Goal: Task Accomplishment & Management: Manage account settings

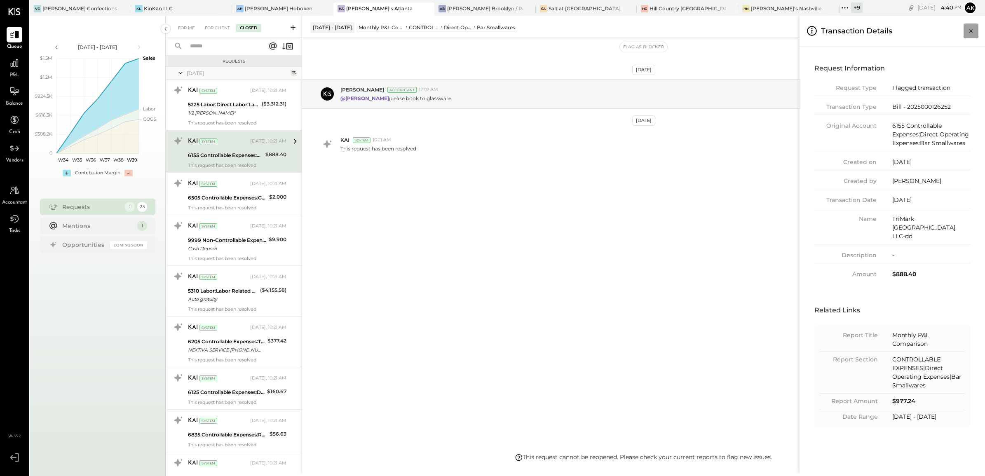
click at [971, 33] on icon "Close panel" at bounding box center [971, 31] width 8 height 8
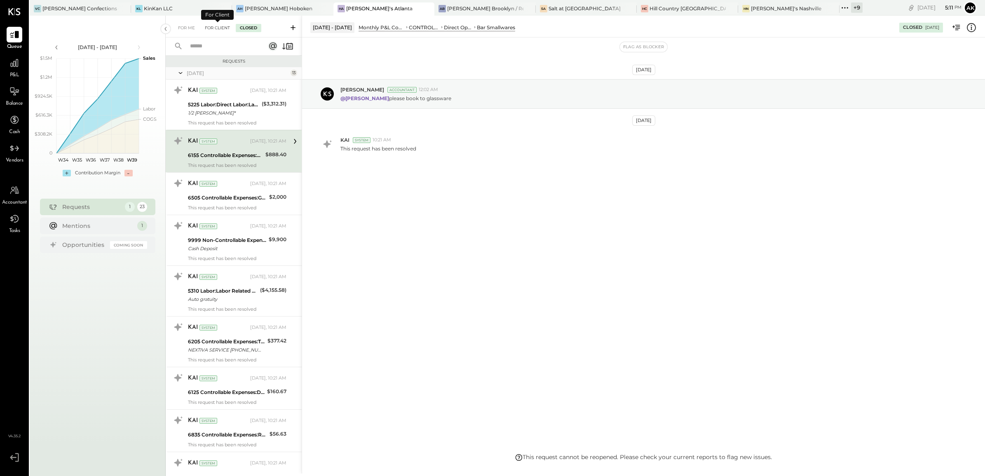
click at [213, 28] on div "For Client" at bounding box center [217, 28] width 33 height 8
